Goal: Browse casually

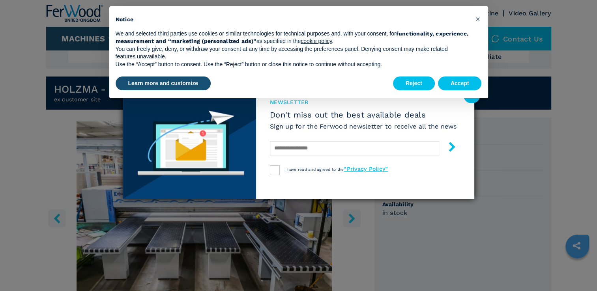
scroll to position [197, 0]
click at [457, 79] on button "Accept" at bounding box center [460, 84] width 44 height 14
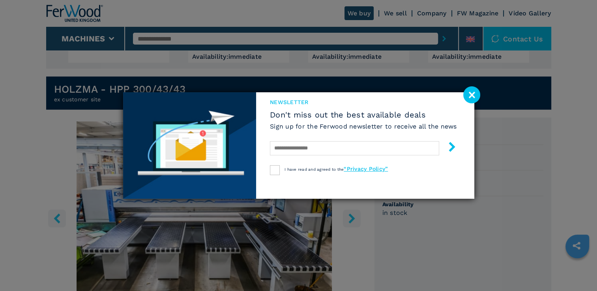
click at [475, 98] on image at bounding box center [471, 94] width 17 height 17
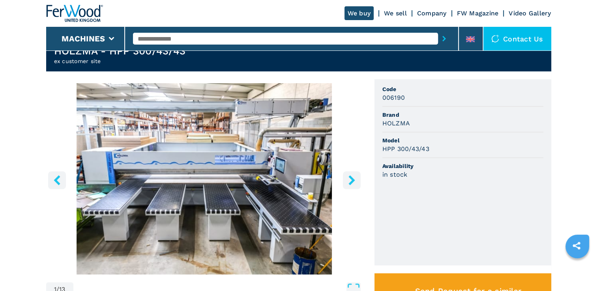
scroll to position [276, 0]
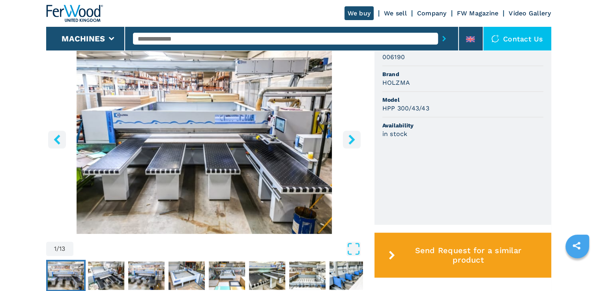
click at [355, 144] on icon "right-button" at bounding box center [352, 140] width 10 height 10
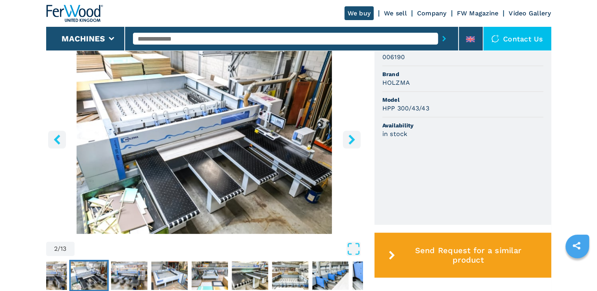
click at [356, 144] on icon "right-button" at bounding box center [352, 140] width 10 height 10
click at [353, 141] on icon "right-button" at bounding box center [352, 140] width 10 height 10
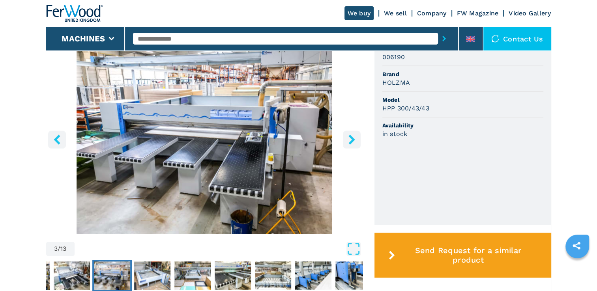
click at [352, 138] on icon "right-button" at bounding box center [351, 140] width 6 height 10
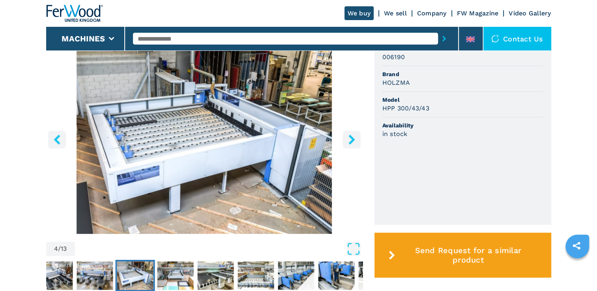
click at [351, 136] on icon "right-button" at bounding box center [351, 140] width 6 height 10
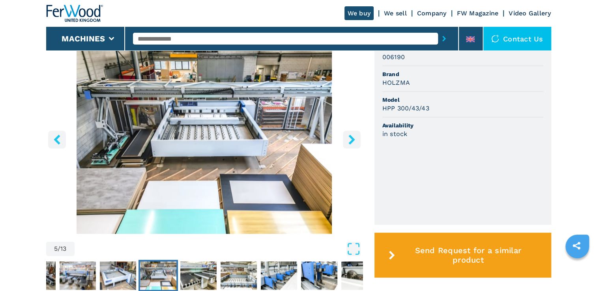
click at [351, 135] on icon "right-button" at bounding box center [352, 140] width 10 height 10
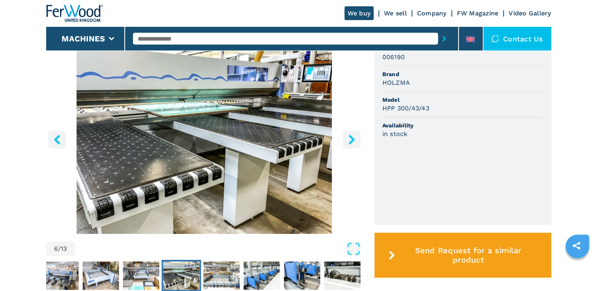
click at [350, 135] on icon "right-button" at bounding box center [352, 140] width 10 height 10
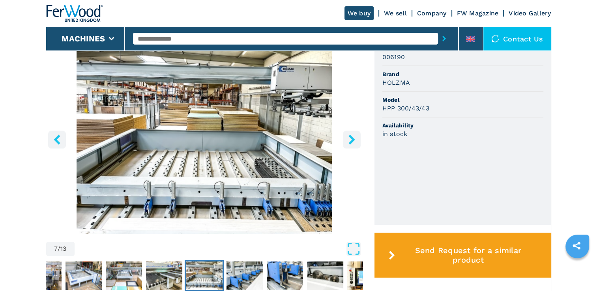
click at [350, 135] on icon "right-button" at bounding box center [352, 140] width 10 height 10
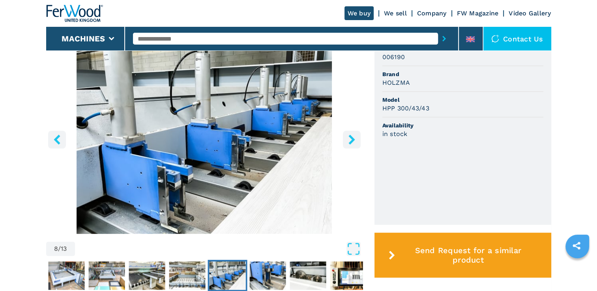
click at [351, 135] on icon "right-button" at bounding box center [352, 140] width 10 height 10
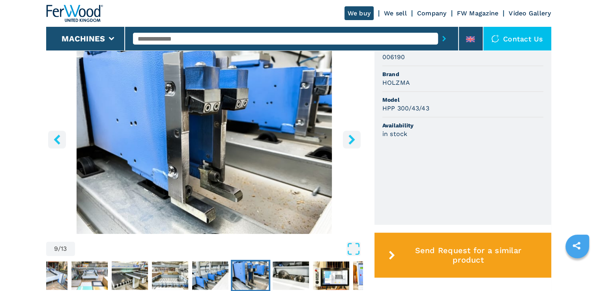
click at [349, 133] on button "right-button" at bounding box center [352, 140] width 18 height 18
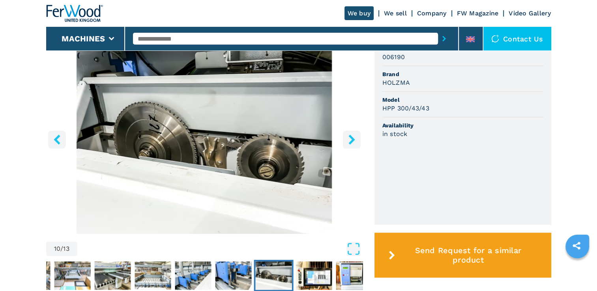
click at [350, 136] on icon "right-button" at bounding box center [351, 140] width 6 height 10
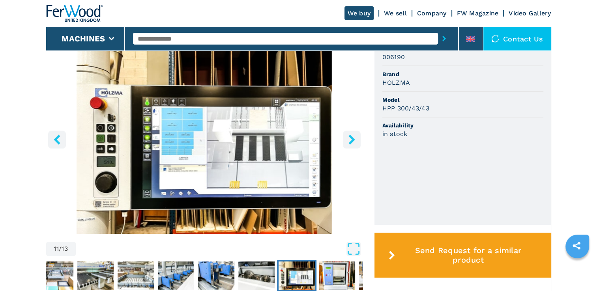
click at [351, 138] on icon "right-button" at bounding box center [351, 140] width 6 height 10
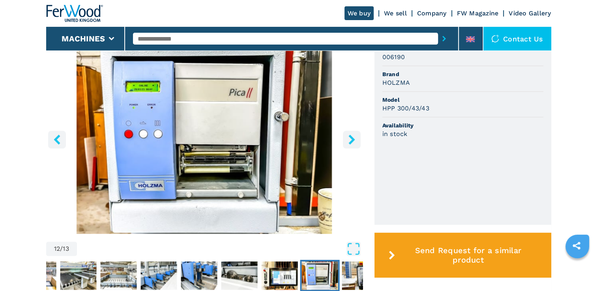
click at [351, 138] on icon "right-button" at bounding box center [351, 140] width 6 height 10
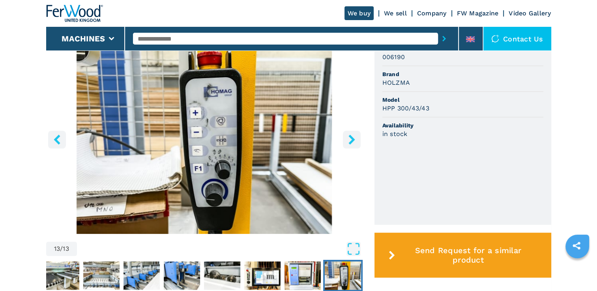
click at [351, 138] on icon "right-button" at bounding box center [351, 140] width 6 height 10
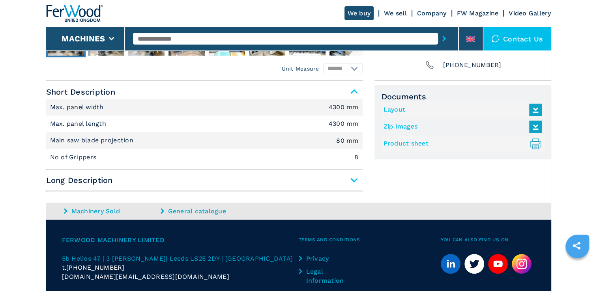
scroll to position [443, 0]
